Goal: Transaction & Acquisition: Obtain resource

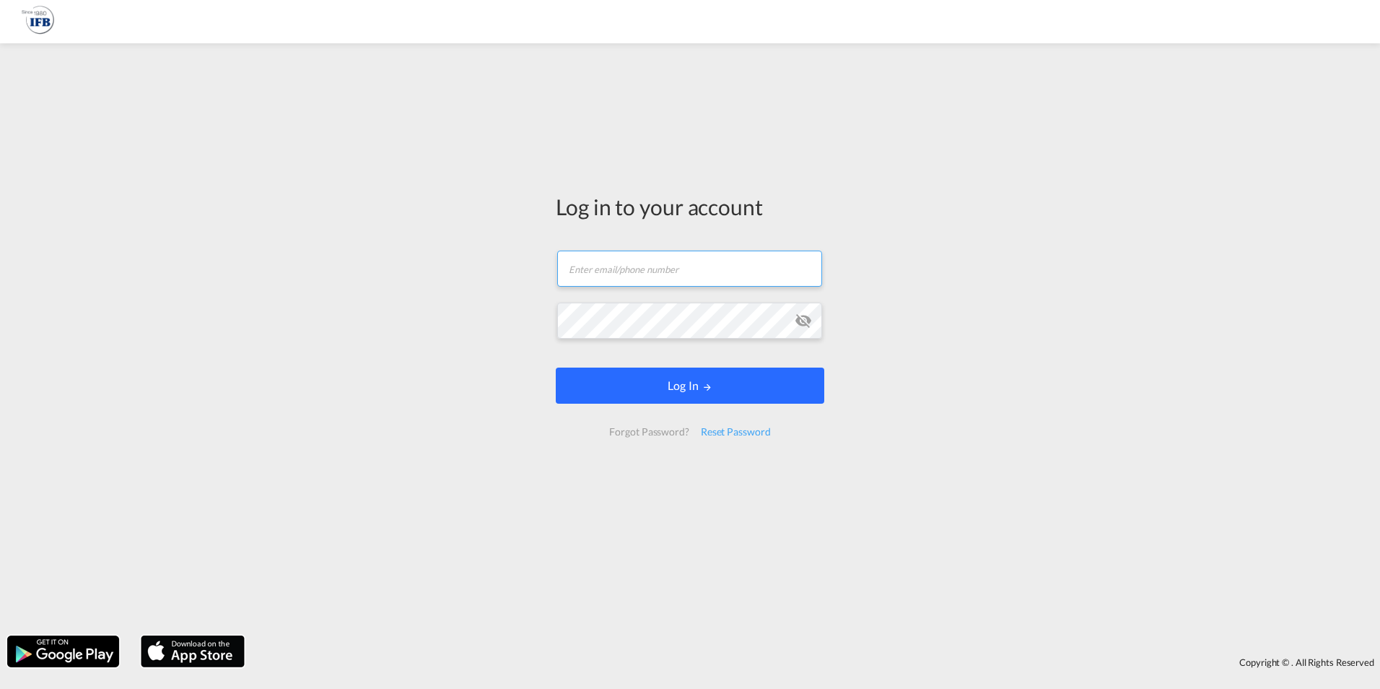
type input "[PERSON_NAME][EMAIL_ADDRESS][DOMAIN_NAME]"
click at [679, 391] on button "Log In" at bounding box center [690, 385] width 269 height 36
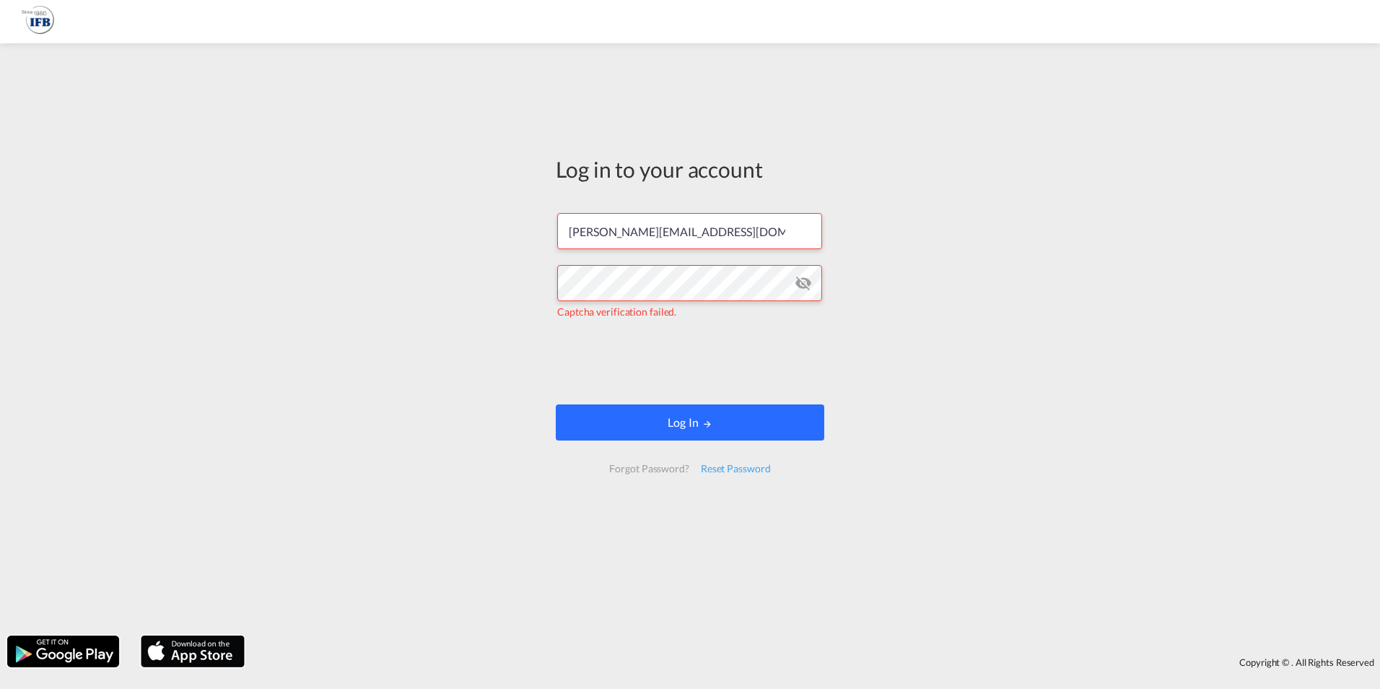
click at [671, 422] on button "Log In" at bounding box center [690, 422] width 269 height 36
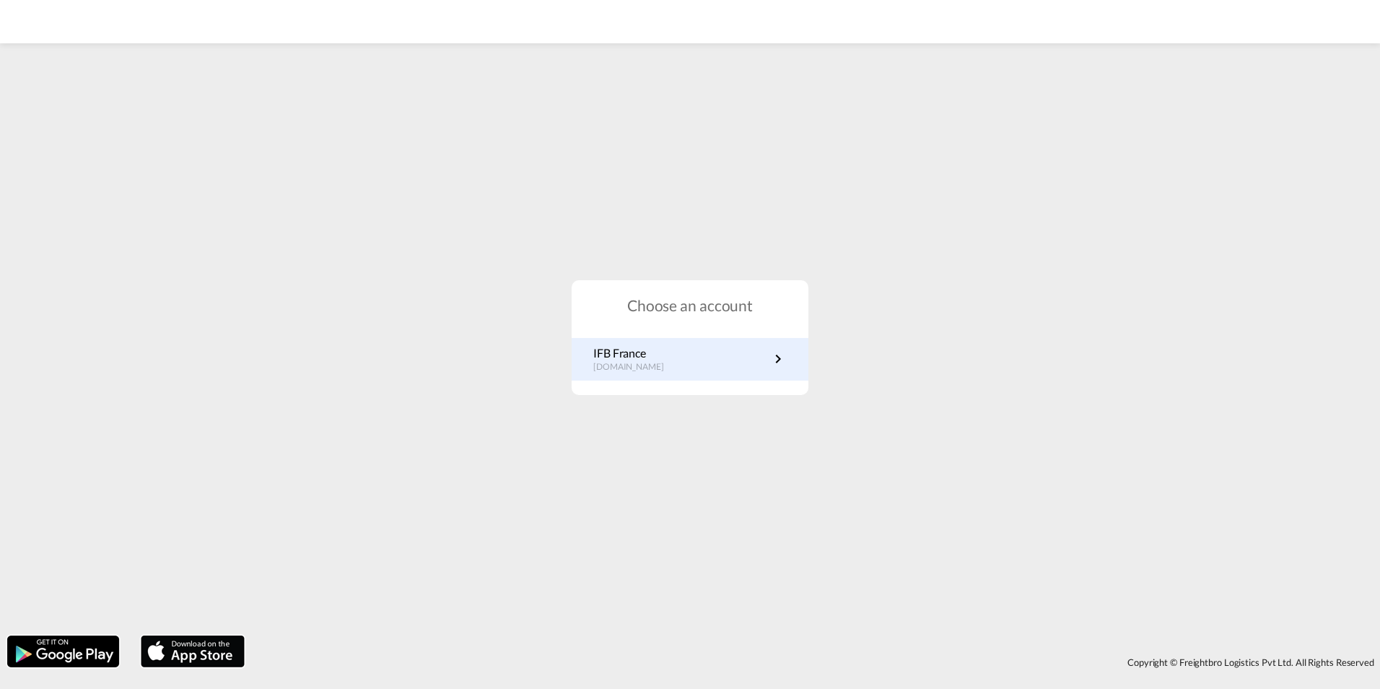
click at [676, 362] on link "IFB France [DOMAIN_NAME]" at bounding box center [689, 359] width 193 height 28
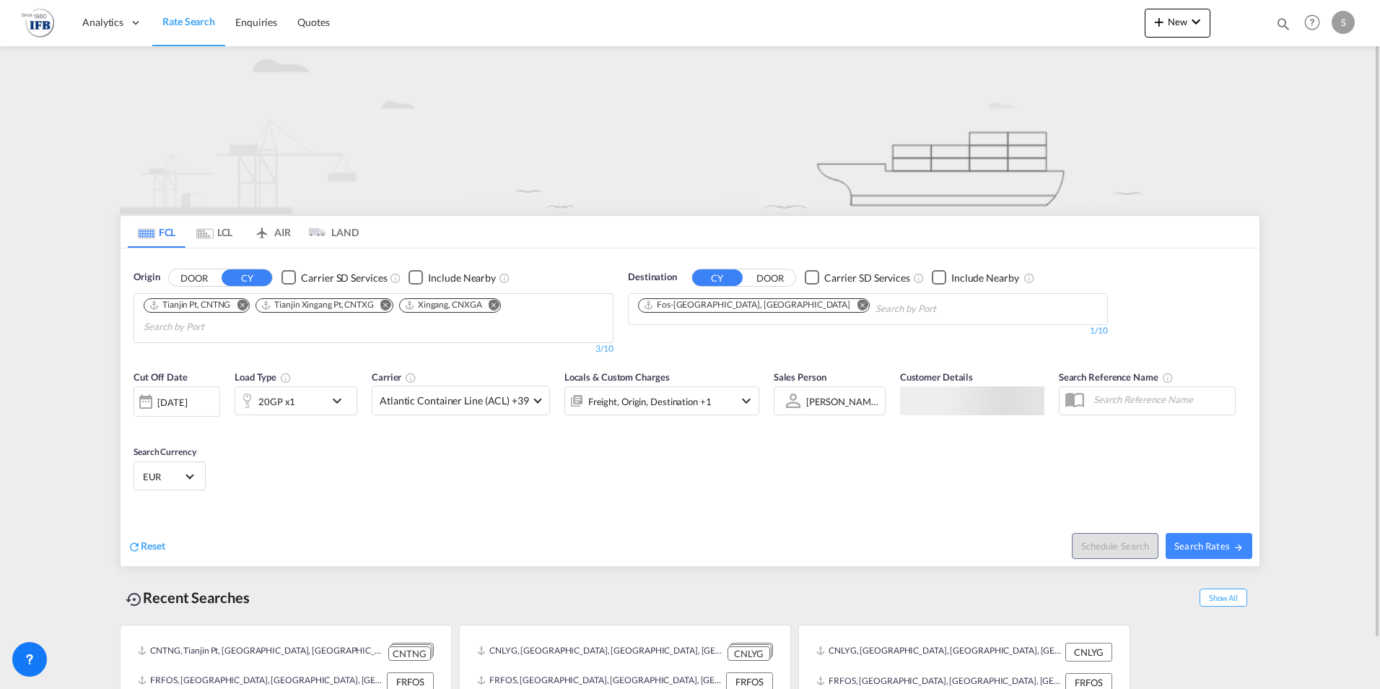
click at [248, 303] on md-icon "Remove" at bounding box center [242, 304] width 11 height 11
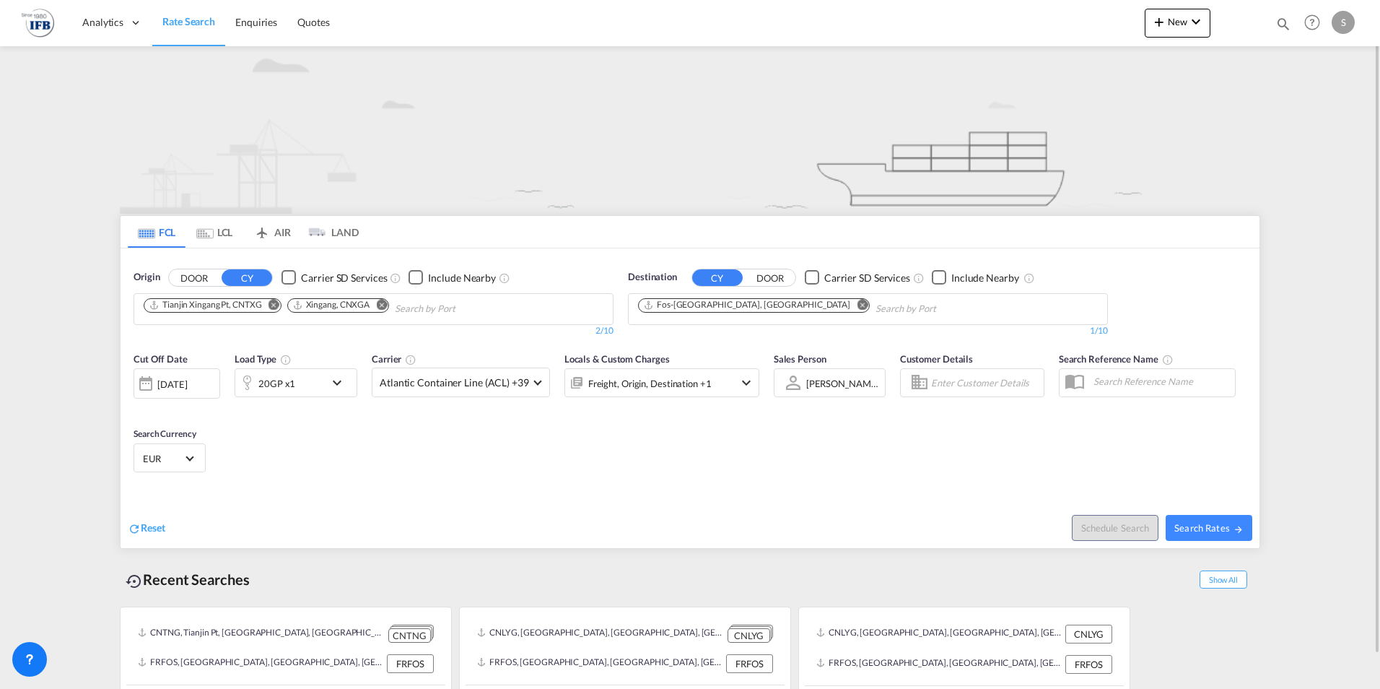
click at [272, 305] on md-icon "Remove" at bounding box center [274, 304] width 11 height 11
click at [239, 304] on md-icon "Remove" at bounding box center [238, 304] width 11 height 11
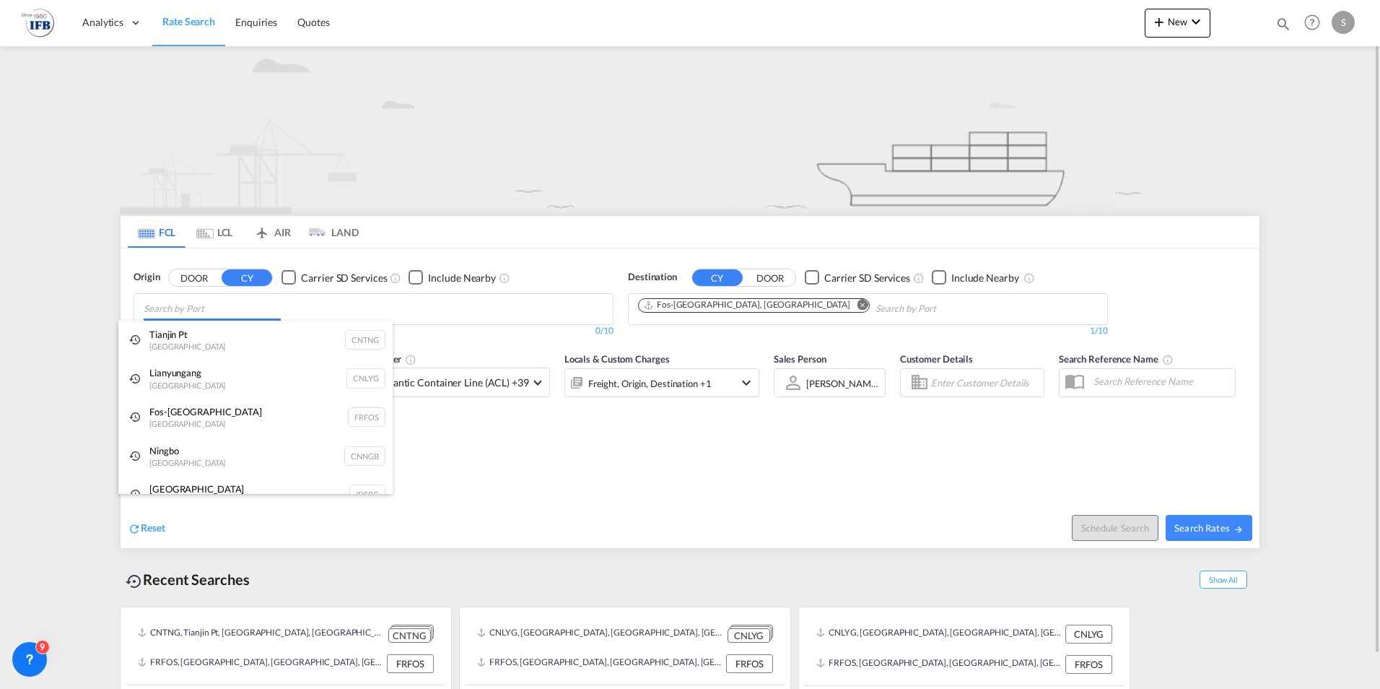
click at [240, 304] on body "Analytics Reports Rate Search Enquiries Quotes Analytics Reports" at bounding box center [690, 344] width 1380 height 689
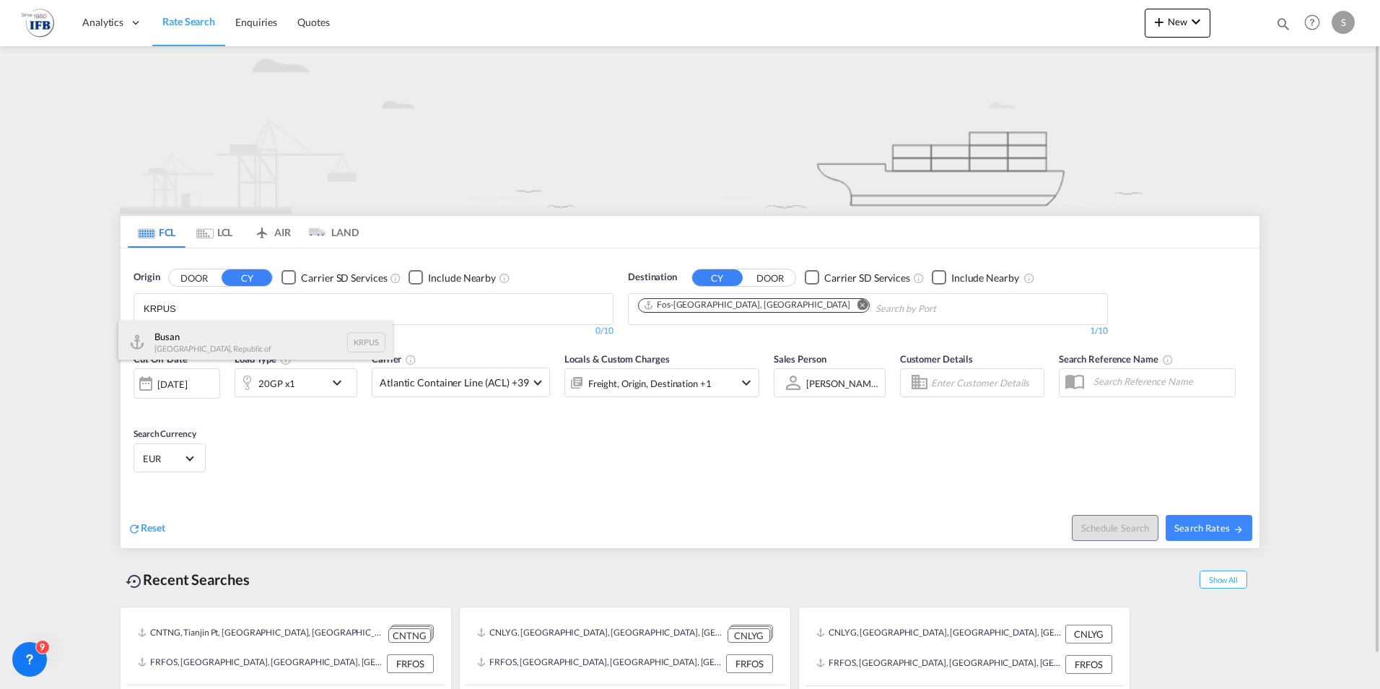
type input "KRPUS"
click at [166, 344] on div "Busan Korea, Republic of KRPUS" at bounding box center [255, 342] width 274 height 43
click at [334, 379] on md-icon "icon-chevron-down" at bounding box center [340, 382] width 25 height 17
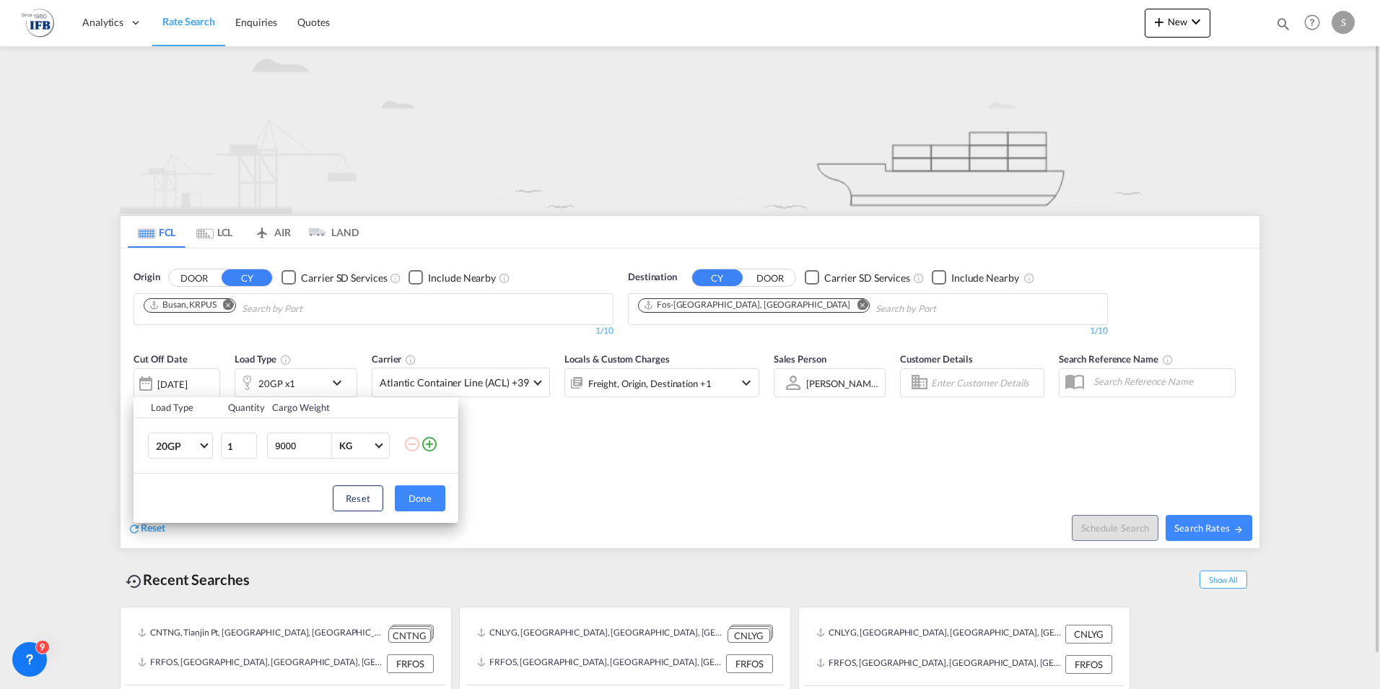
click at [432, 502] on button "Done" at bounding box center [420, 498] width 51 height 26
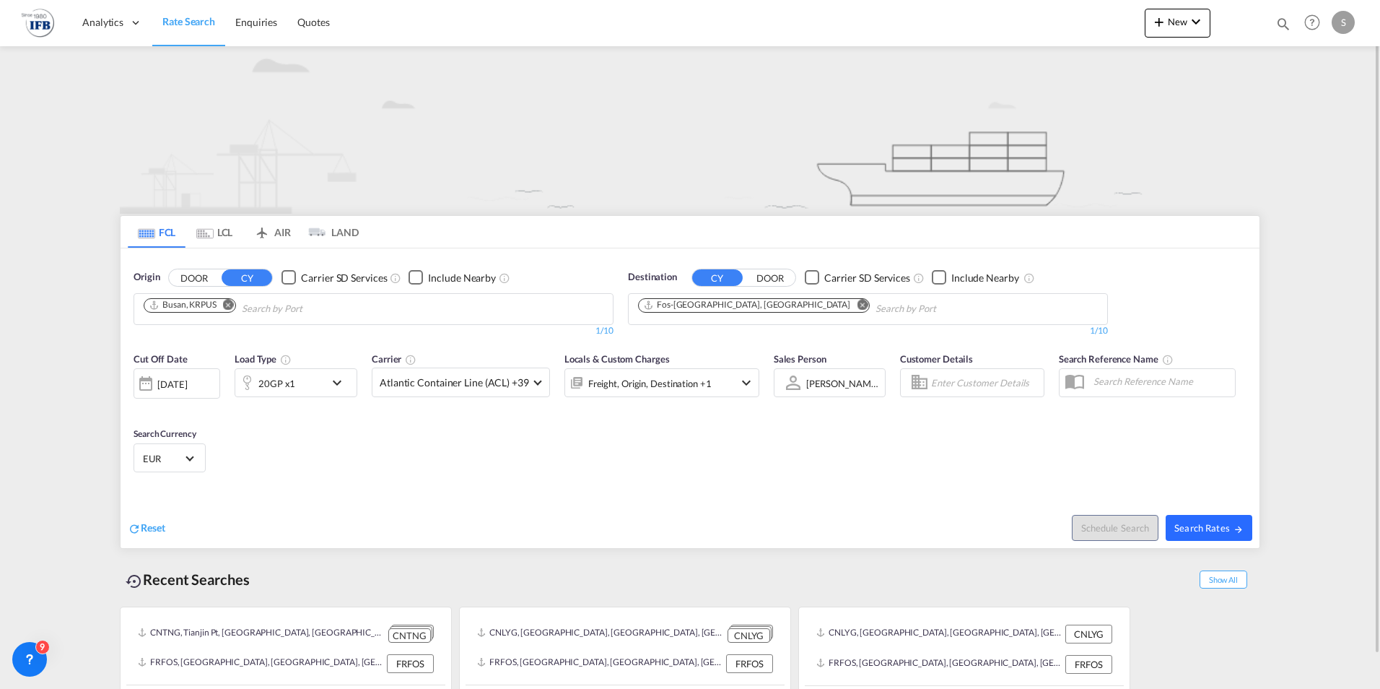
click at [1207, 534] on button "Search Rates" at bounding box center [1209, 528] width 87 height 26
type input "KRPUS to FRFOS / 24 Sep 2025"
